Goal: Task Accomplishment & Management: Manage account settings

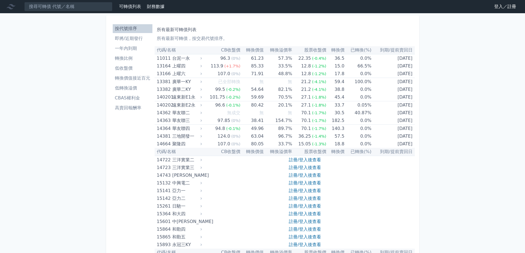
click at [498, 8] on link "登入／註冊" at bounding box center [505, 6] width 31 height 9
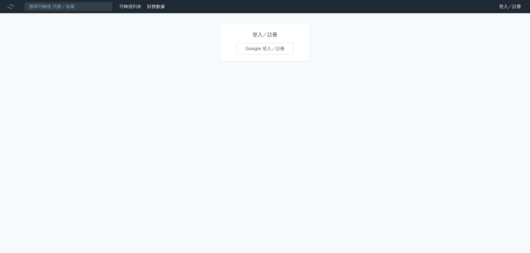
click at [274, 51] on link "Google 登入／註冊" at bounding box center [264, 49] width 57 height 12
click at [284, 49] on link "Google 登入／註冊" at bounding box center [264, 49] width 57 height 12
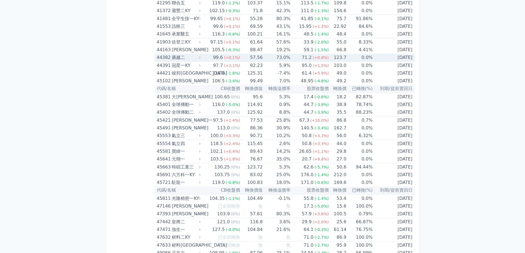
scroll to position [1600, 0]
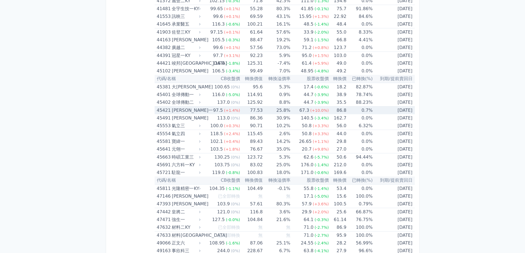
click at [333, 109] on td "86.8" at bounding box center [338, 111] width 18 height 8
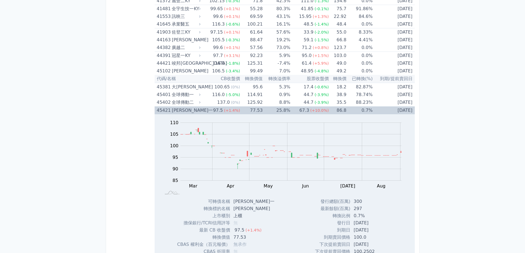
click at [333, 112] on td "86.8" at bounding box center [338, 111] width 18 height 8
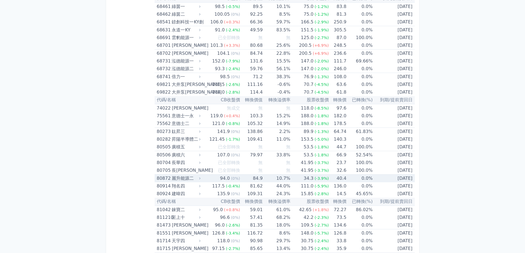
scroll to position [2900, 0]
